Goal: Find specific page/section: Find specific page/section

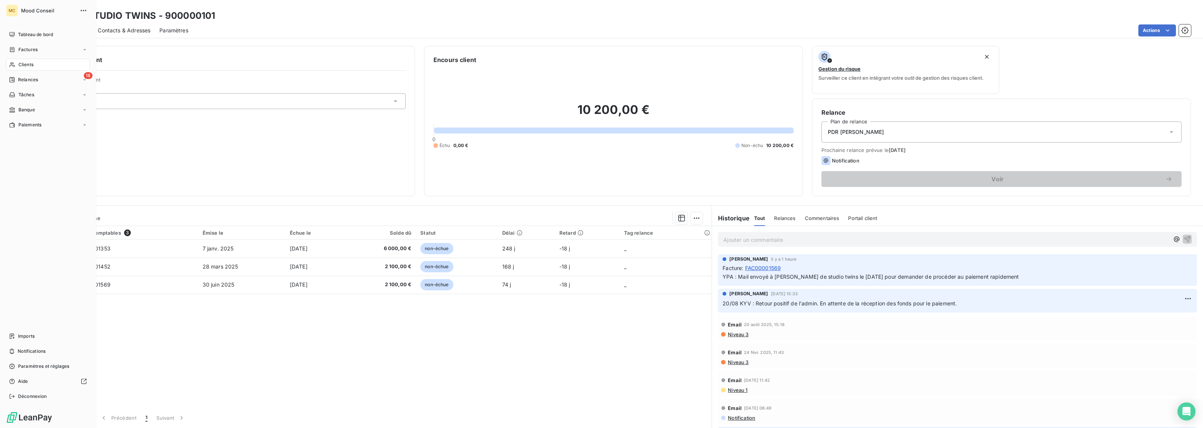
click at [18, 65] on span "Clients" at bounding box center [25, 64] width 15 height 7
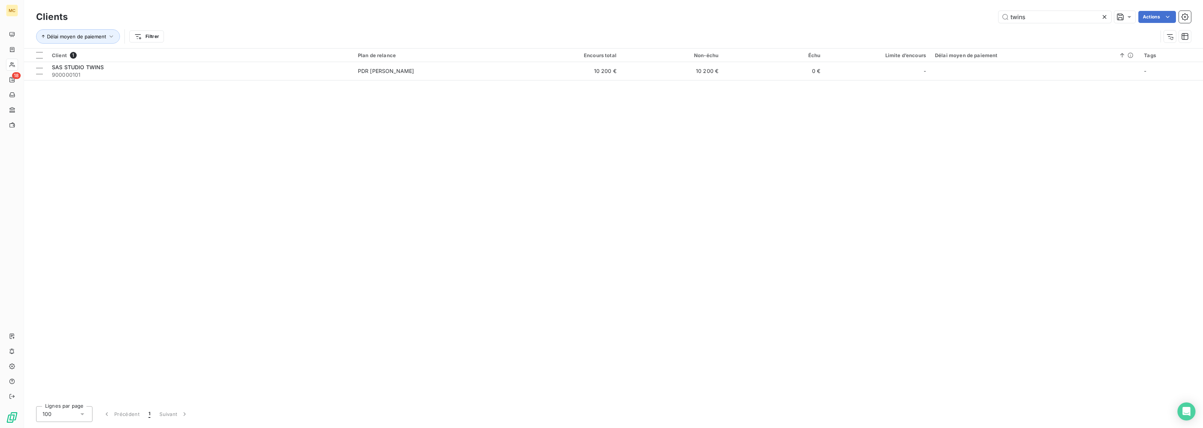
click at [872, 18] on div "twins Actions" at bounding box center [634, 17] width 1115 height 12
type input "vino"
click at [326, 82] on div "Client 1 Plan de relance Encours total Non-échu Échu Limite d’encours Délai moy…" at bounding box center [613, 225] width 1179 height 352
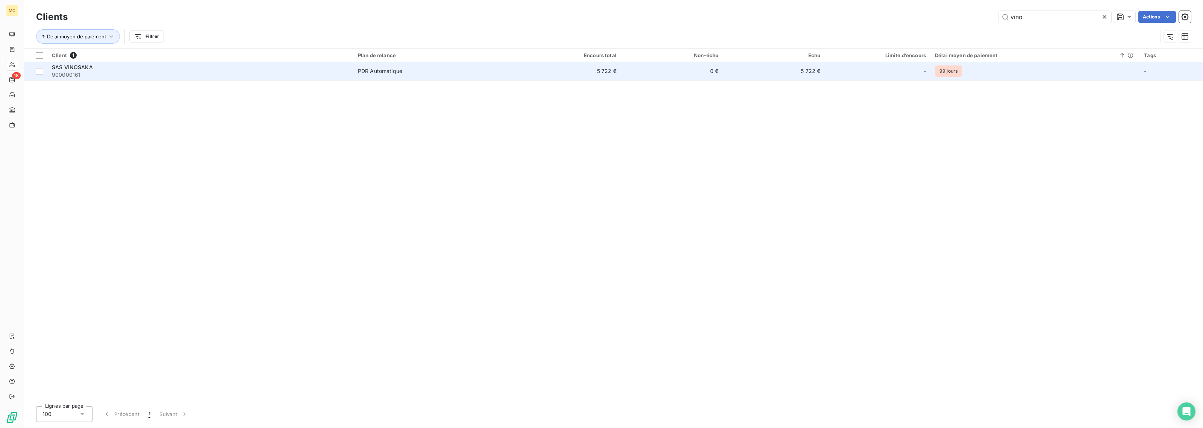
click at [328, 73] on span "900000161" at bounding box center [200, 75] width 297 height 8
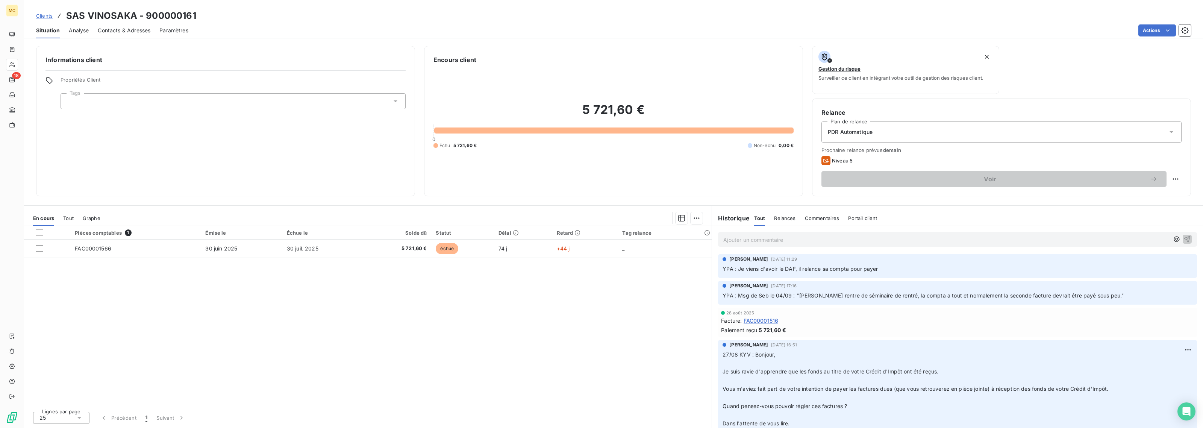
click at [111, 27] on span "Contacts & Adresses" at bounding box center [124, 31] width 53 height 8
